Goal: Transaction & Acquisition: Purchase product/service

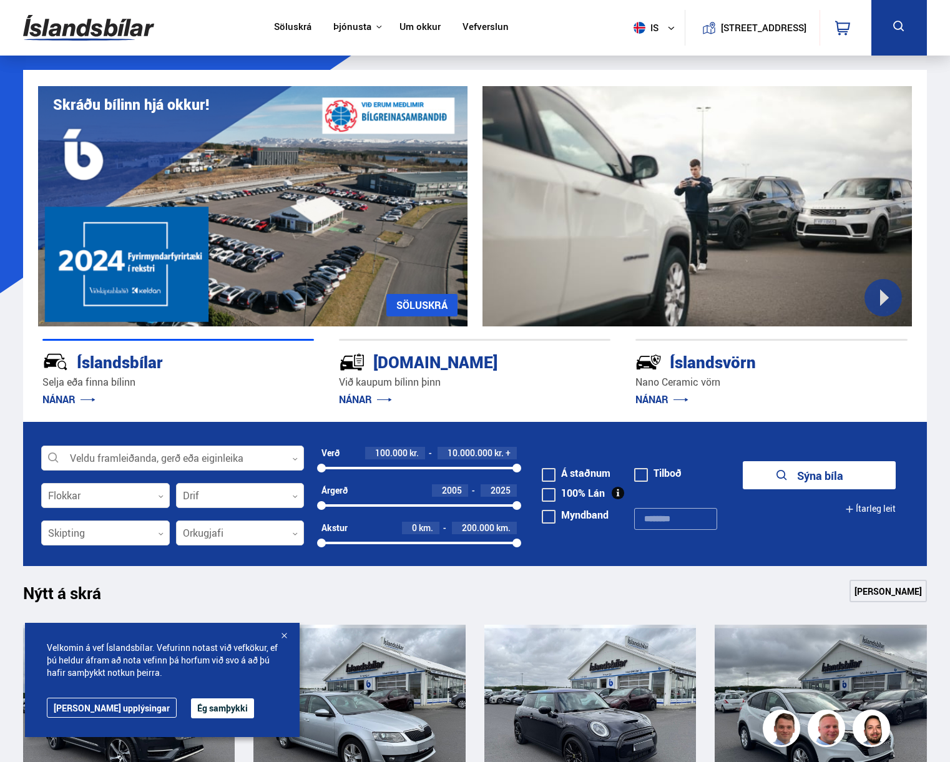
click at [510, 44] on div "Söluskrá Þjónusta Íslandsbílar [DOMAIN_NAME] Íslandsvörn Leiðbeiningar Um okkur…" at bounding box center [475, 28] width 924 height 56
click at [490, 34] on link "Vefverslun" at bounding box center [486, 27] width 46 height 13
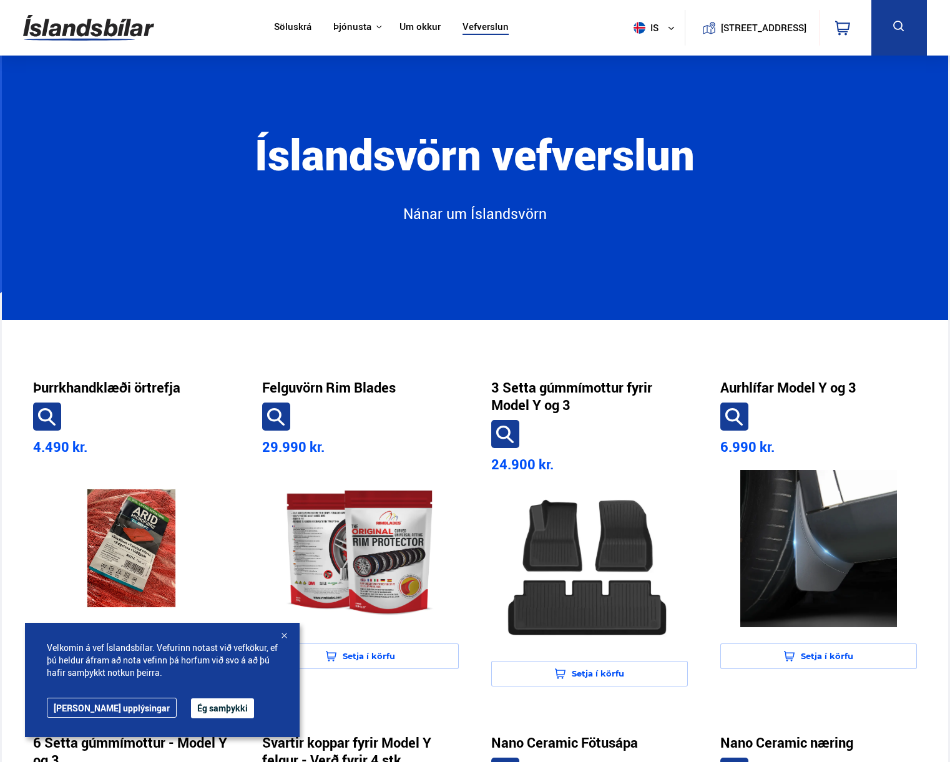
click at [415, 37] on nav "Söluskrá Þjónusta Íslandsbílar [DOMAIN_NAME] Íslandsvörn Leiðbeiningar Um okkur…" at bounding box center [392, 28] width 257 height 56
click at [416, 31] on link "Um okkur" at bounding box center [420, 27] width 41 height 13
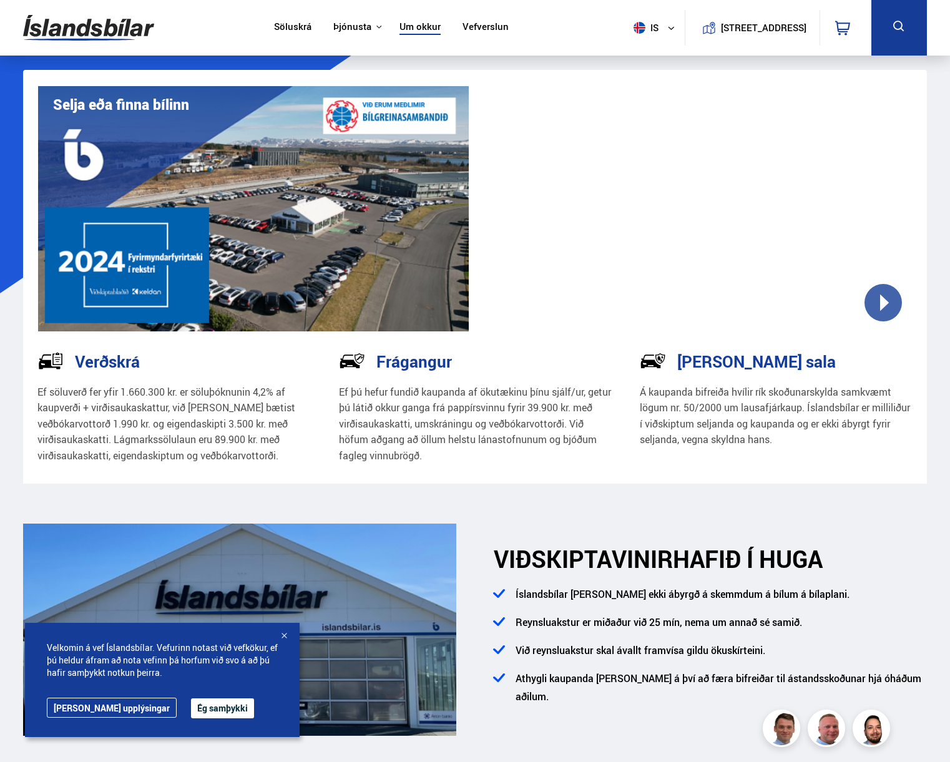
click at [480, 38] on nav "Söluskrá Þjónusta Íslandsbílar [DOMAIN_NAME] Íslandsvörn Leiðbeiningar Um okkur…" at bounding box center [392, 28] width 257 height 56
click at [480, 27] on link "Vefverslun" at bounding box center [486, 27] width 46 height 13
